Goal: Obtain resource: Download file/media

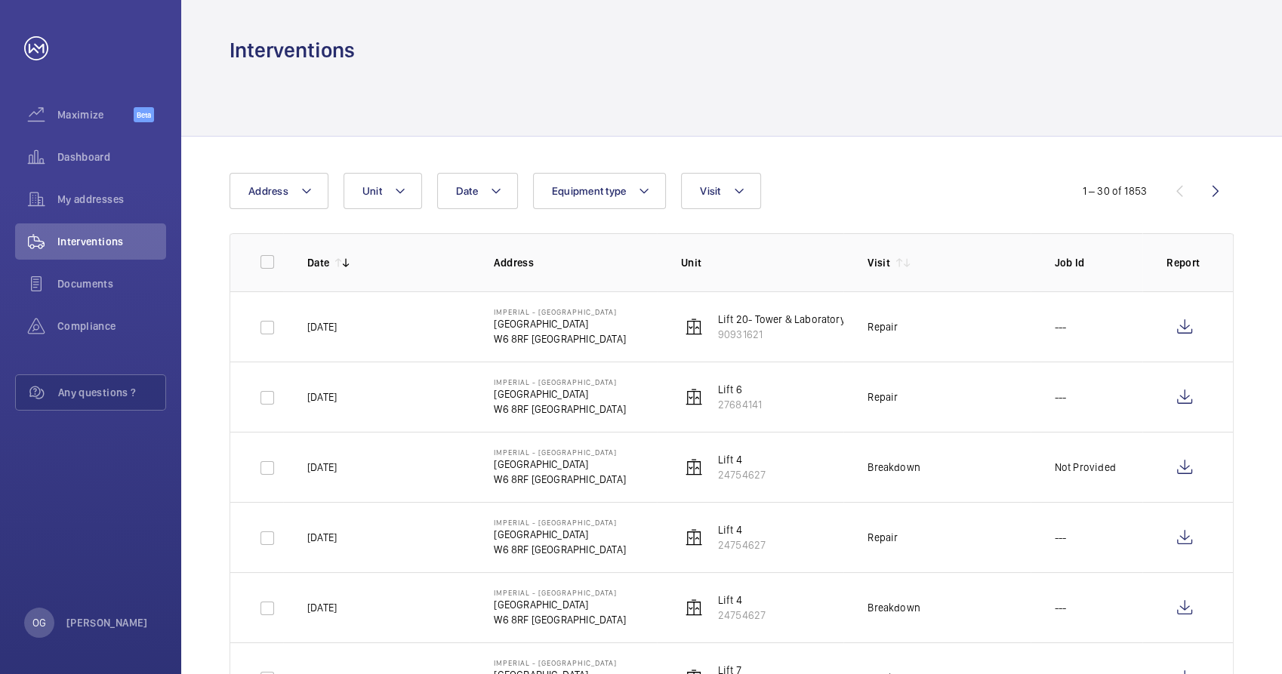
scroll to position [84, 0]
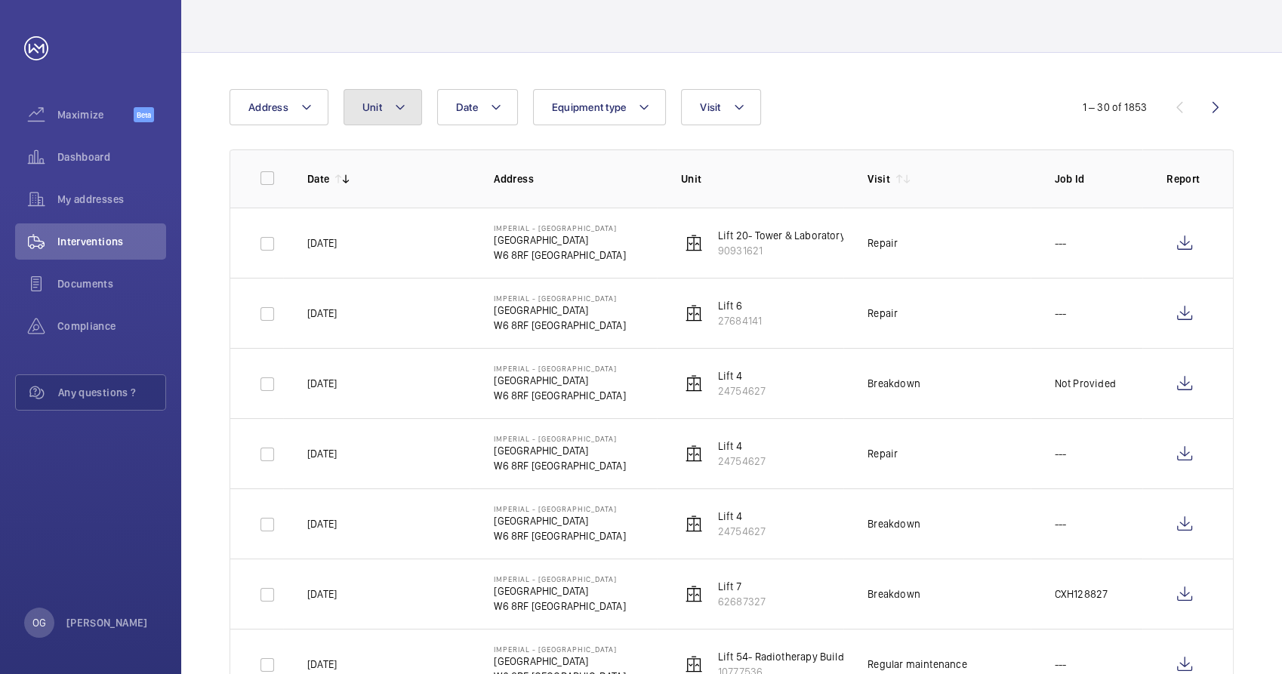
click at [368, 100] on button "Unit" at bounding box center [382, 107] width 79 height 36
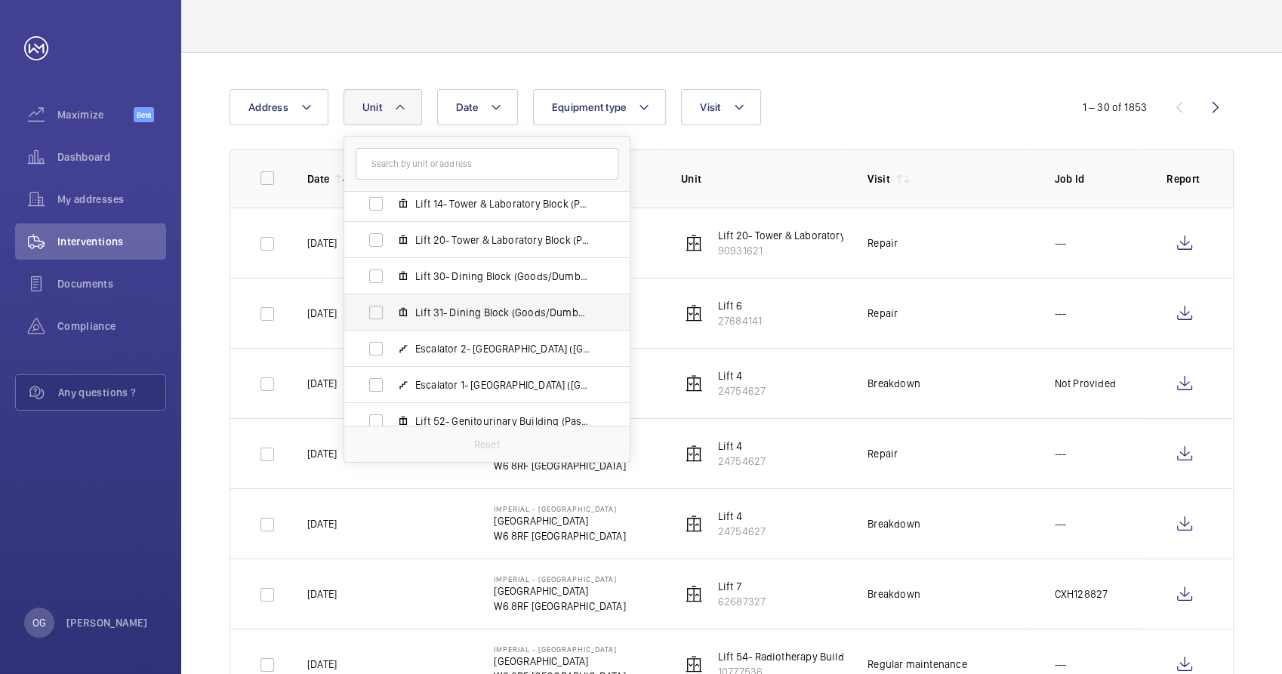
scroll to position [416, 0]
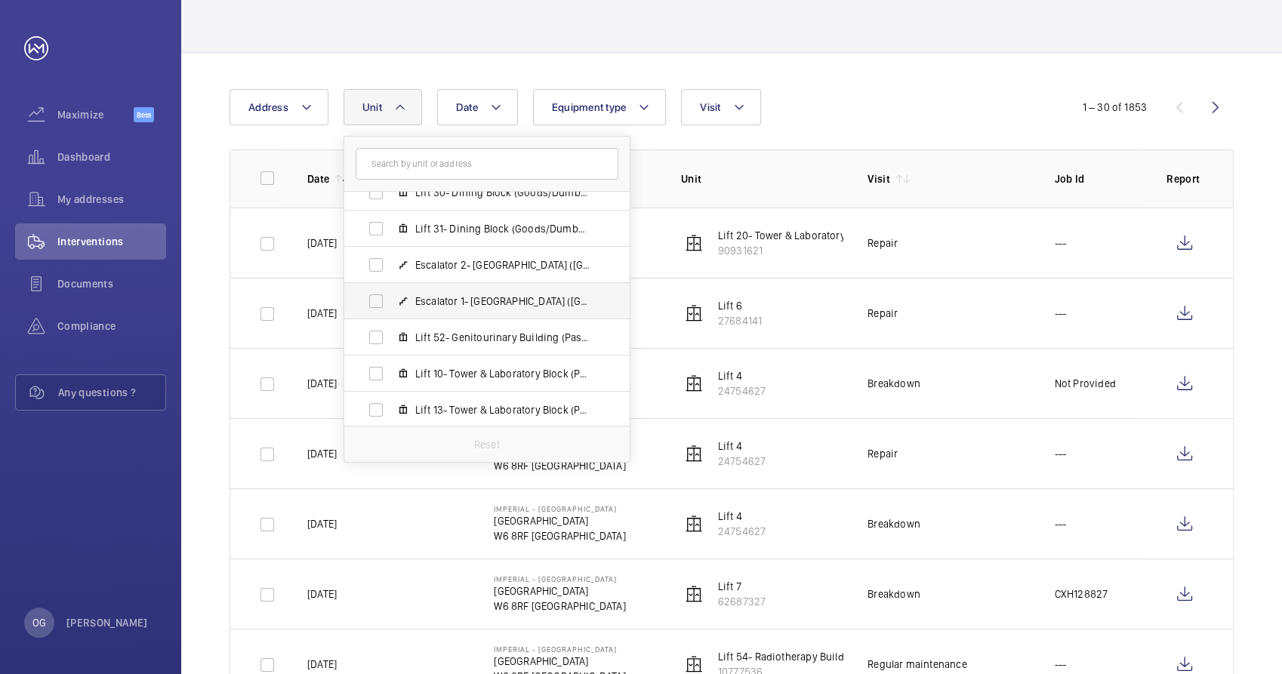
click at [477, 301] on span "Escalator 1- [GEOGRAPHIC_DATA] ([GEOGRAPHIC_DATA]), 47068519" at bounding box center [502, 301] width 175 height 15
click at [391, 301] on input "Escalator 1- [GEOGRAPHIC_DATA] ([GEOGRAPHIC_DATA]), 47068519" at bounding box center [376, 301] width 30 height 30
checkbox input "true"
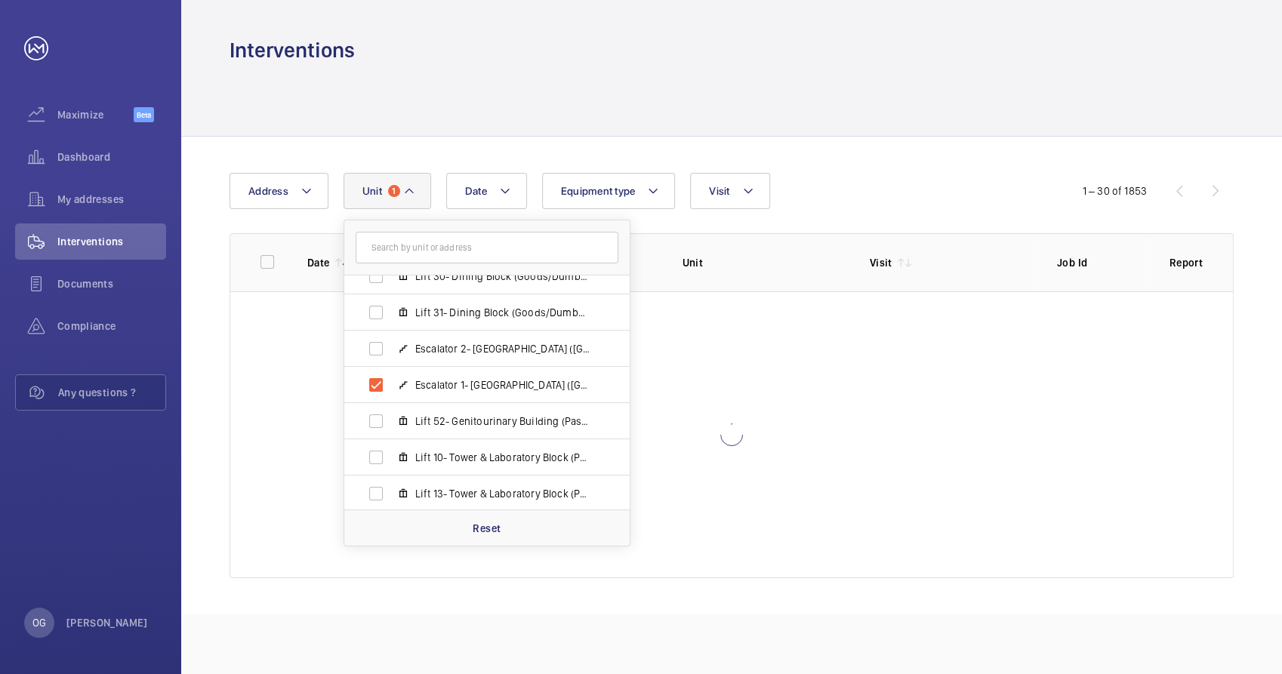
click at [930, 195] on div "Date Address Unit 1 [GEOGRAPHIC_DATA] - [GEOGRAPHIC_DATA] Lift 26- Care of the …" at bounding box center [640, 191] width 823 height 36
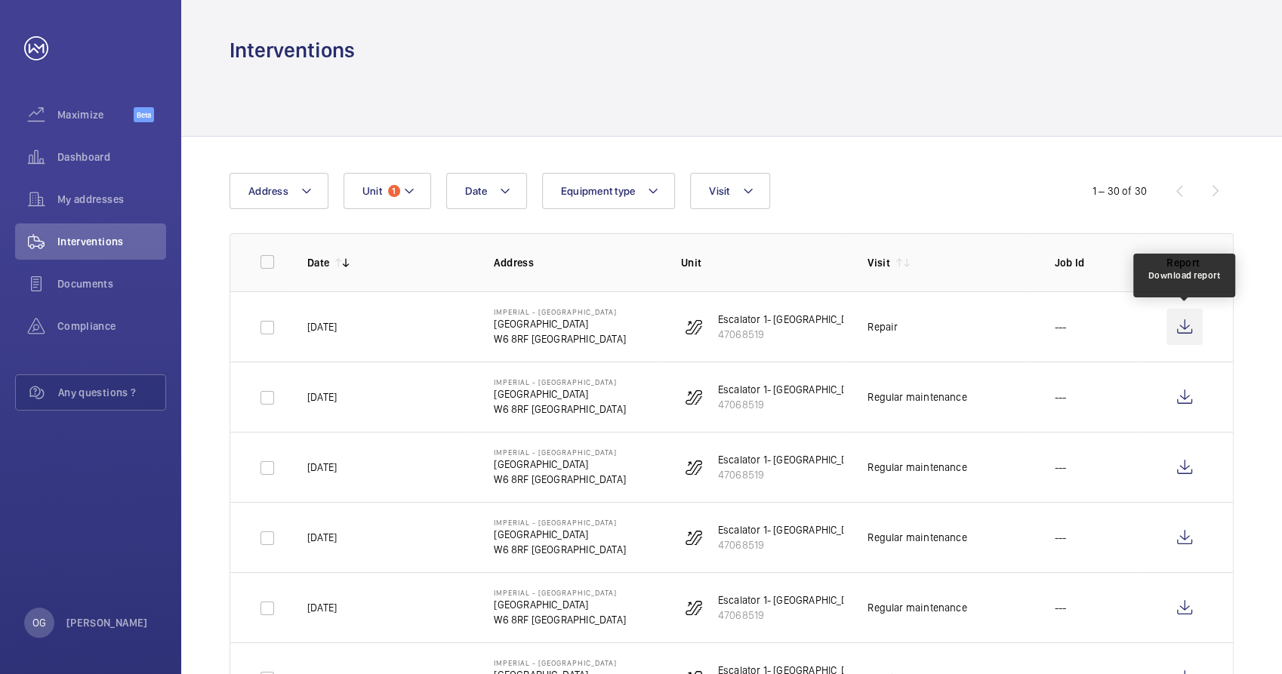
click at [1175, 332] on wm-front-icon-button at bounding box center [1184, 327] width 36 height 36
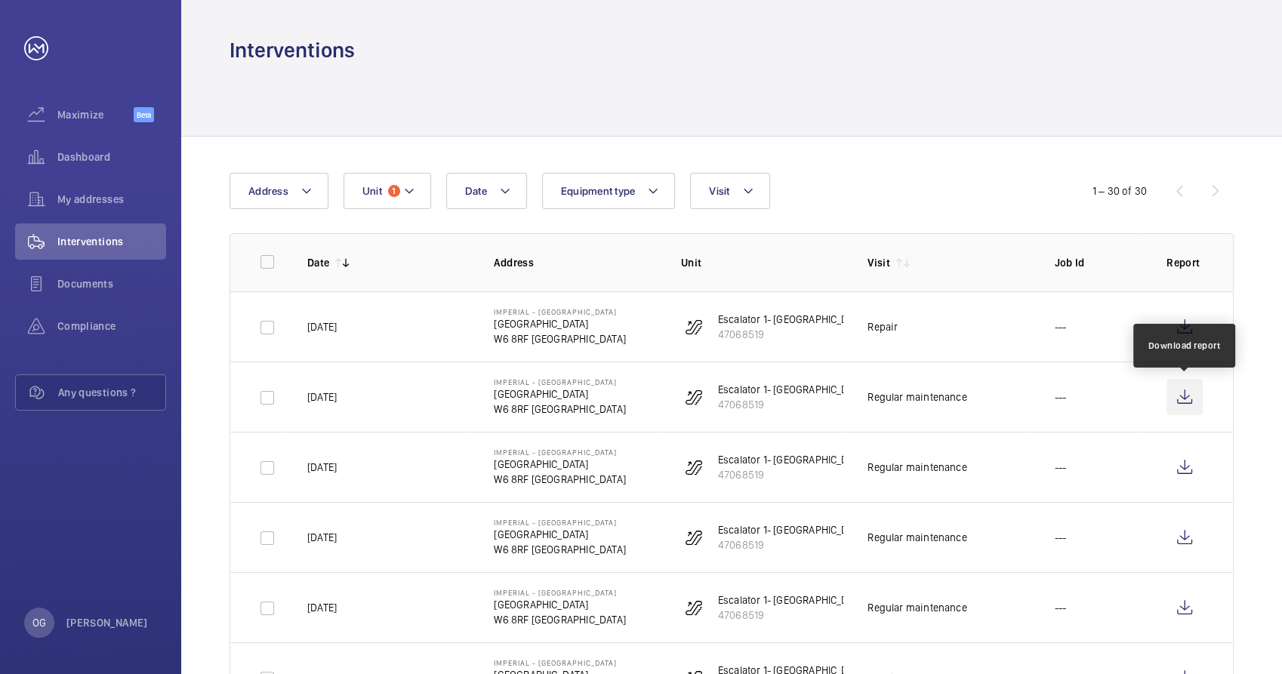
click at [1193, 393] on wm-front-icon-button at bounding box center [1184, 397] width 36 height 36
click at [406, 184] on mat-icon at bounding box center [409, 191] width 12 height 18
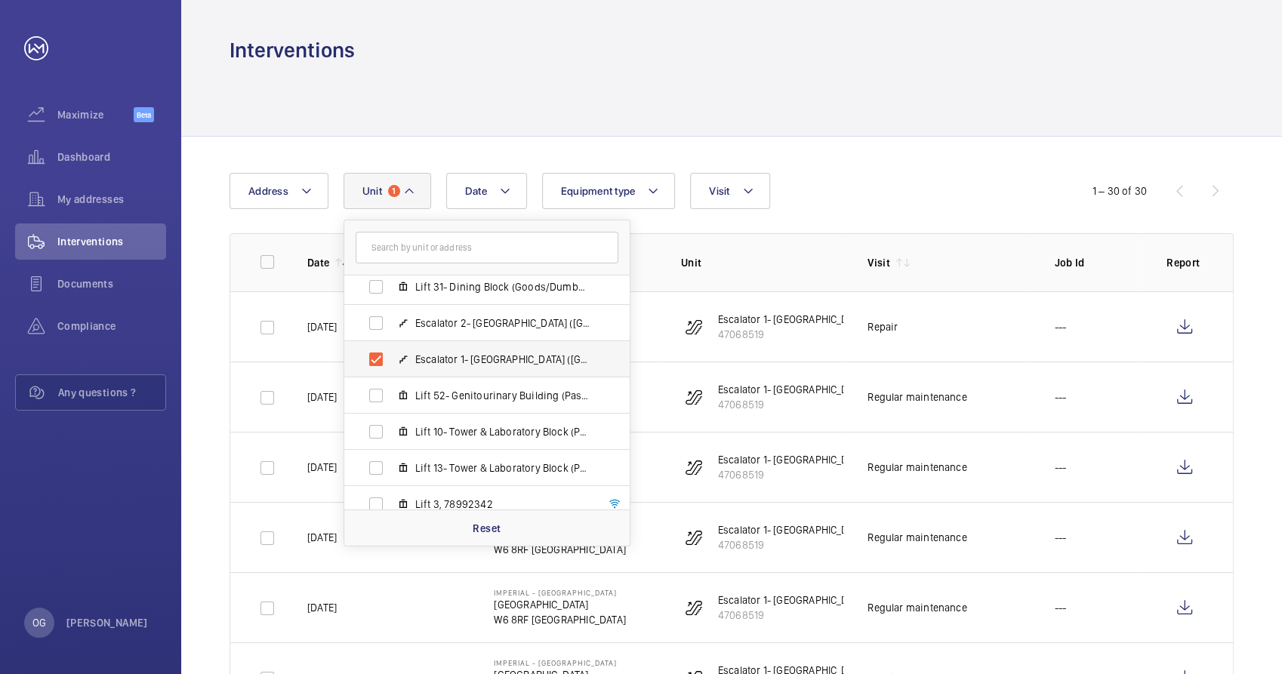
scroll to position [416, 0]
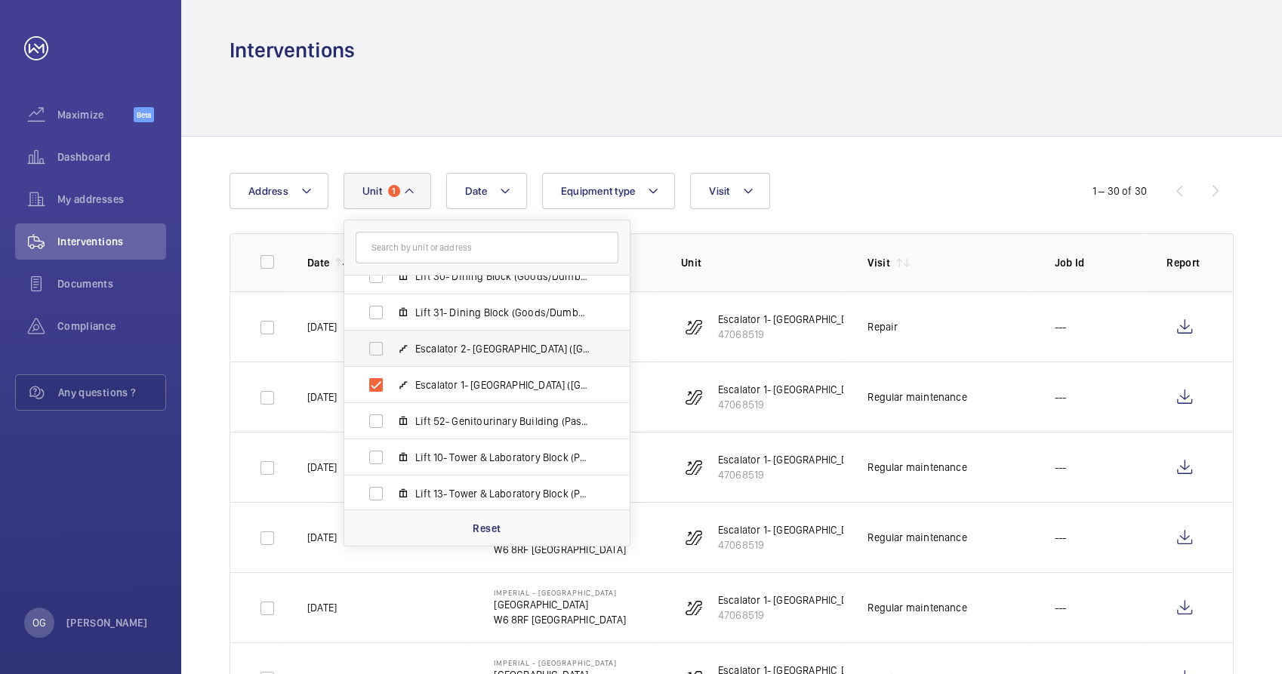
click at [515, 335] on label "Escalator 2- [GEOGRAPHIC_DATA] ([GEOGRAPHIC_DATA]), 91273640" at bounding box center [474, 349] width 261 height 36
click at [391, 335] on input "Escalator 2- [GEOGRAPHIC_DATA] ([GEOGRAPHIC_DATA]), 91273640" at bounding box center [376, 349] width 30 height 30
checkbox input "true"
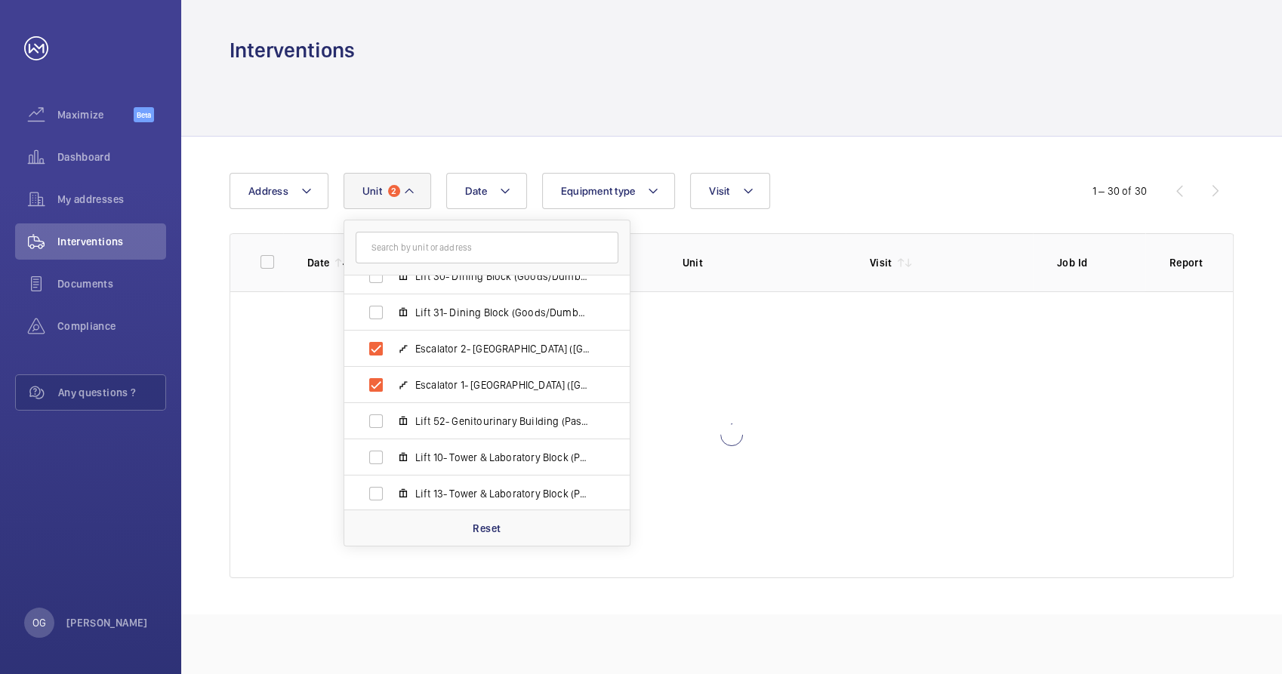
click at [795, 229] on wm-front-table "Date Address Unit 2 [GEOGRAPHIC_DATA] - [GEOGRAPHIC_DATA] Lift 26- Care of the …" at bounding box center [731, 375] width 1004 height 405
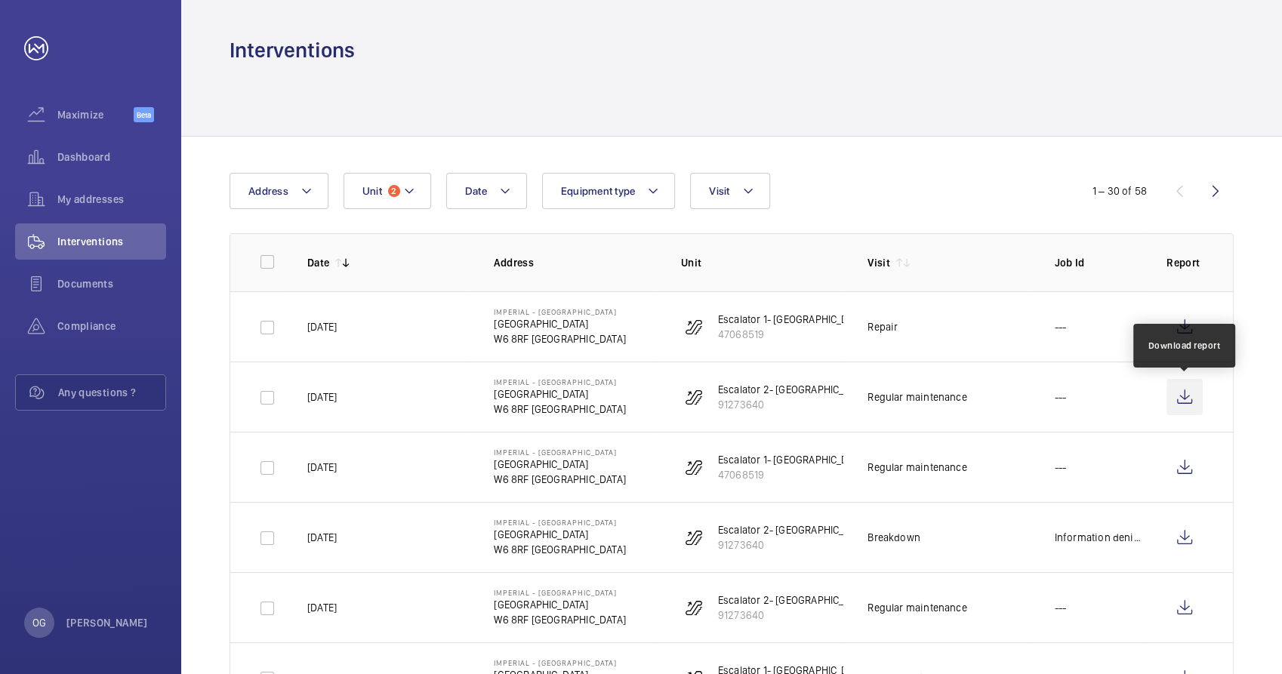
click at [1184, 388] on wm-front-icon-button at bounding box center [1184, 397] width 36 height 36
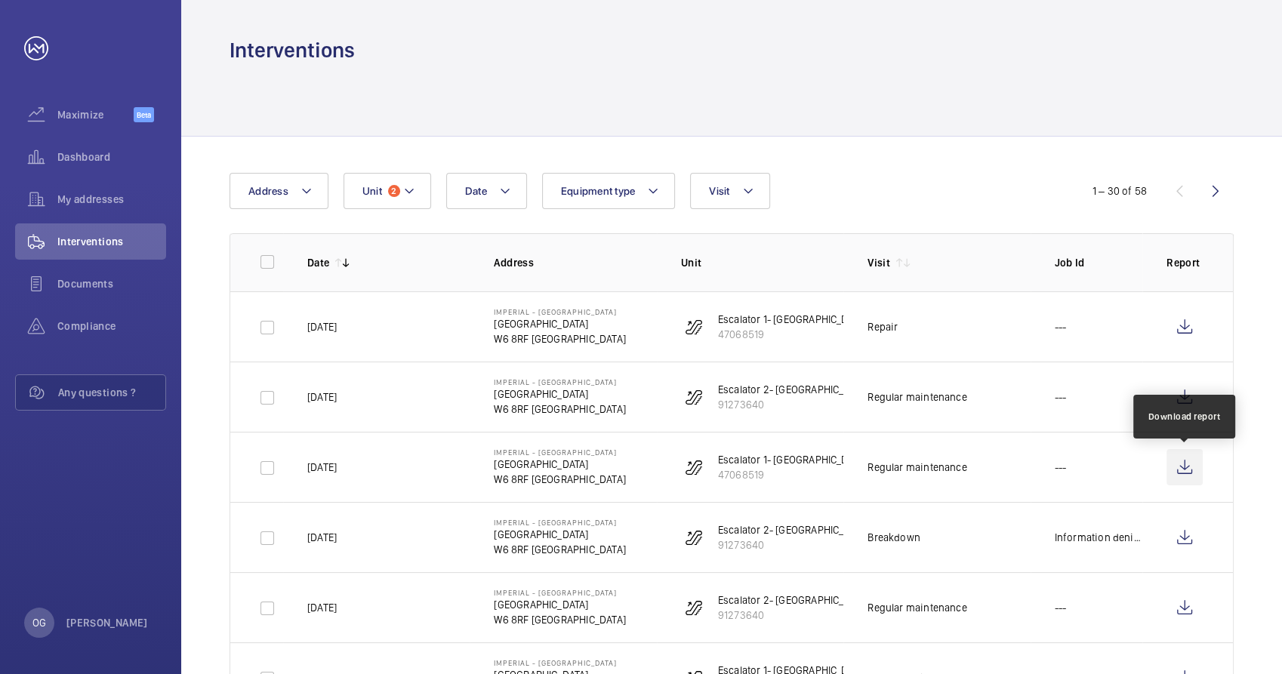
click at [1194, 476] on wm-front-icon-button at bounding box center [1184, 467] width 36 height 36
click at [380, 186] on span "Unit" at bounding box center [372, 191] width 20 height 12
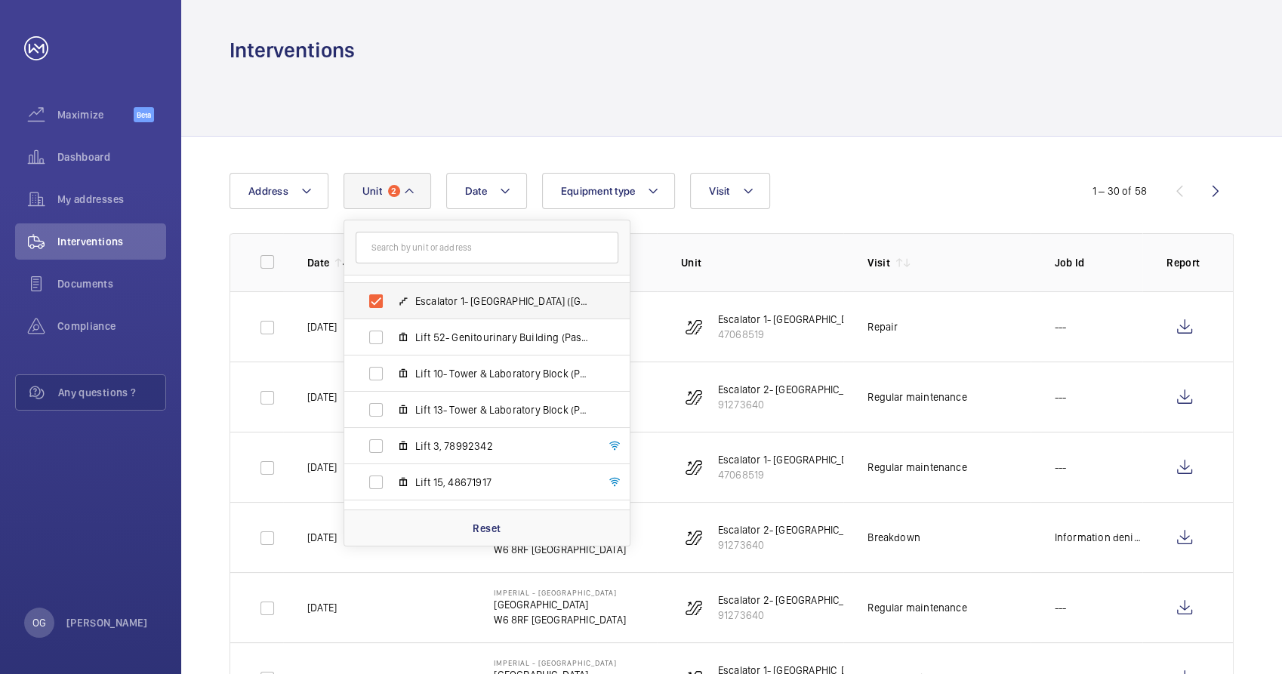
scroll to position [416, 0]
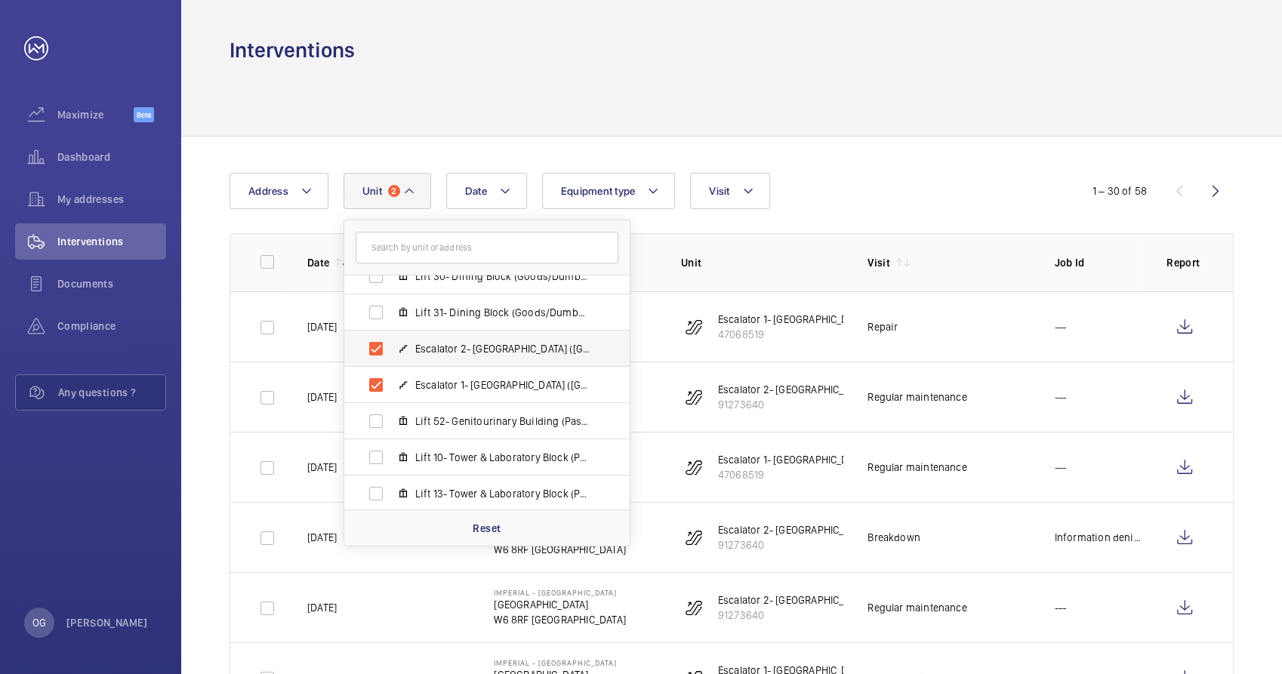
click at [460, 338] on label "Escalator 2- [GEOGRAPHIC_DATA] ([GEOGRAPHIC_DATA]), 91273640" at bounding box center [474, 349] width 261 height 36
click at [391, 338] on input "Escalator 2- [GEOGRAPHIC_DATA] ([GEOGRAPHIC_DATA]), 91273640" at bounding box center [376, 349] width 30 height 30
checkbox input "false"
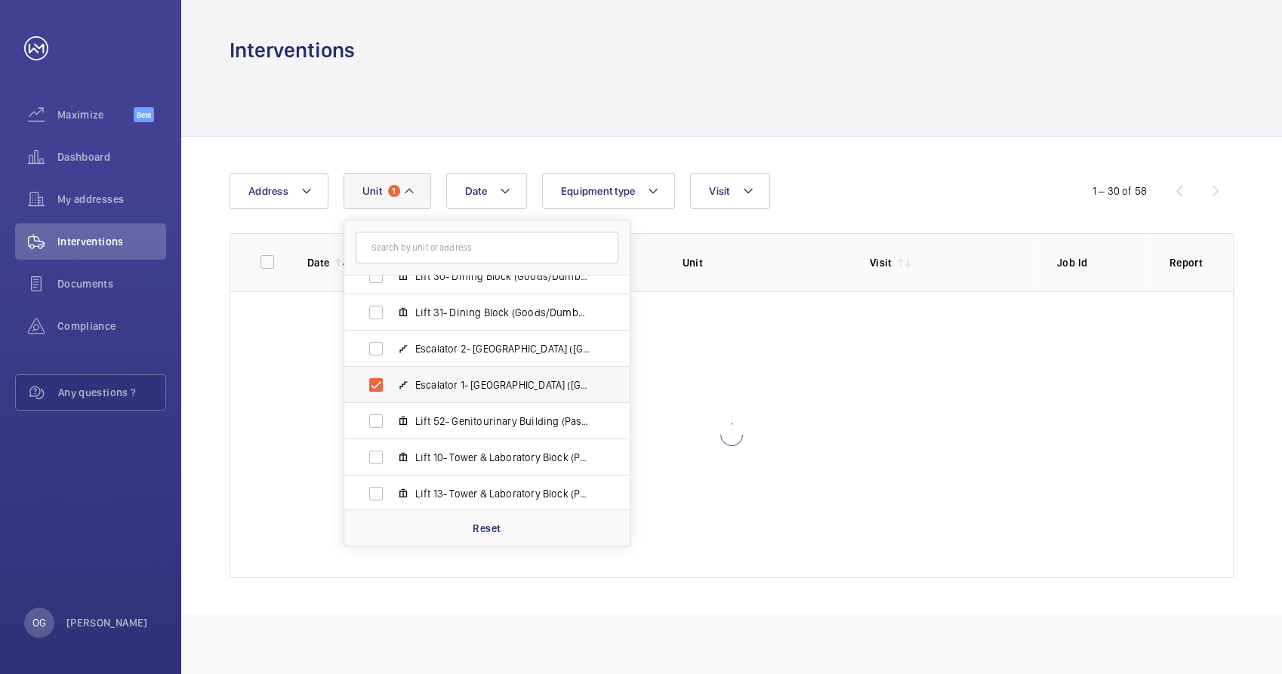
click at [452, 370] on label "Escalator 1- [GEOGRAPHIC_DATA] ([GEOGRAPHIC_DATA]), 47068519" at bounding box center [474, 385] width 261 height 36
click at [391, 370] on input "Escalator 1- [GEOGRAPHIC_DATA] ([GEOGRAPHIC_DATA]), 47068519" at bounding box center [376, 385] width 30 height 30
checkbox input "false"
click at [767, 224] on wm-front-table "Date Address Unit [GEOGRAPHIC_DATA] - [GEOGRAPHIC_DATA] Lift 26- Care of the [G…" at bounding box center [731, 375] width 1004 height 405
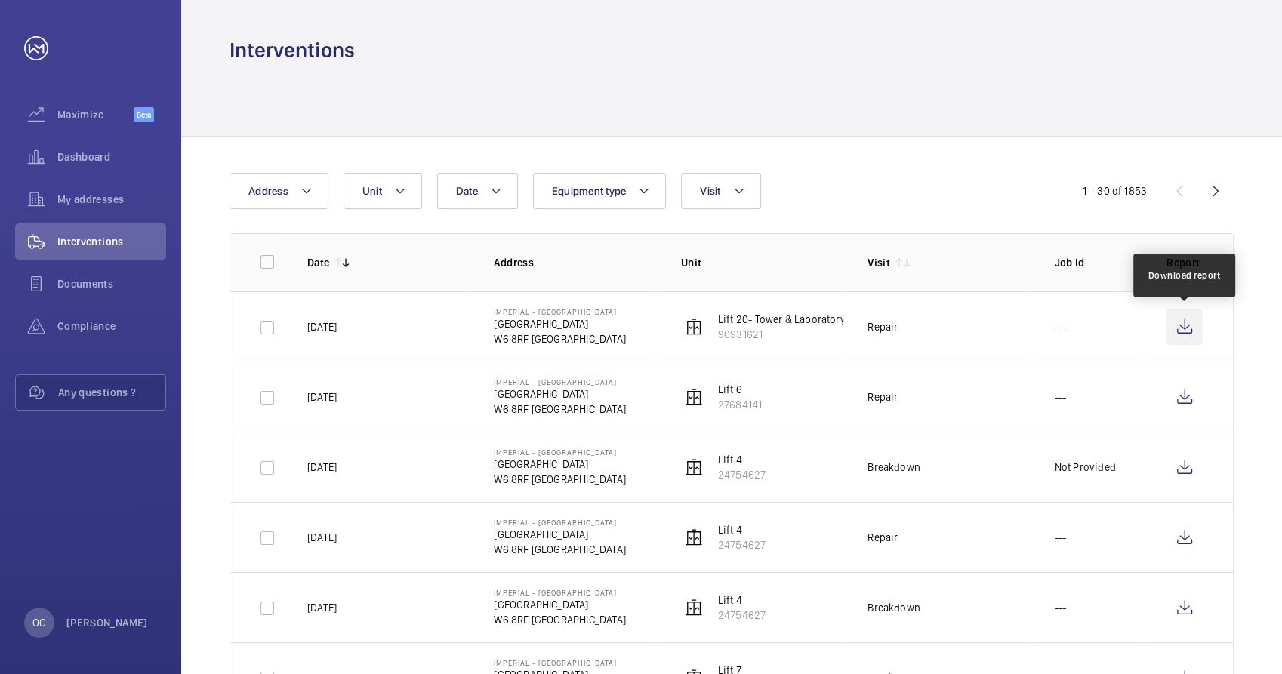
click at [1192, 325] on wm-front-icon-button at bounding box center [1184, 327] width 36 height 36
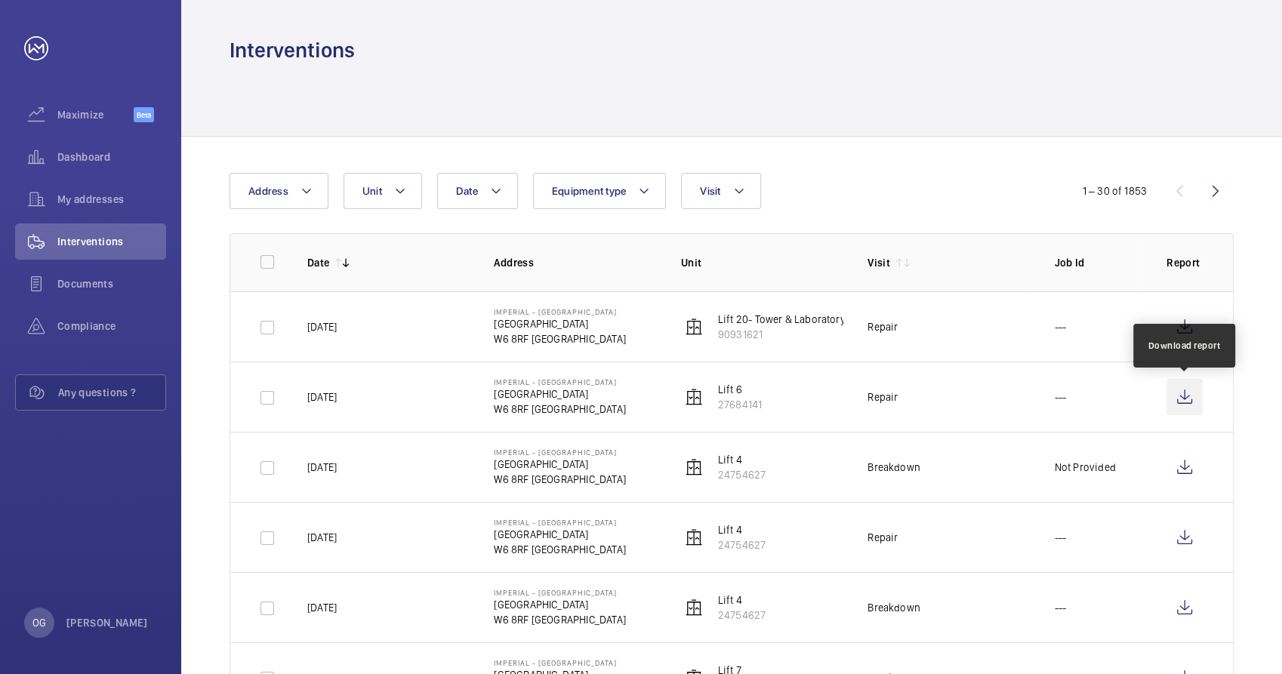
click at [1183, 399] on wm-front-icon-button at bounding box center [1184, 397] width 36 height 36
